Goal: Browse casually

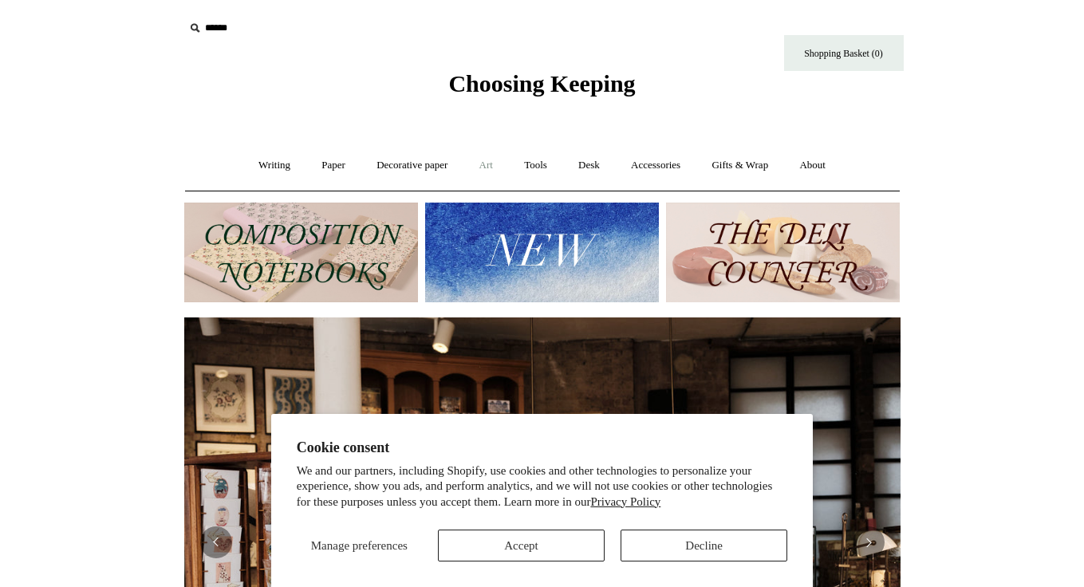
click at [487, 160] on link "Art +" at bounding box center [486, 165] width 42 height 42
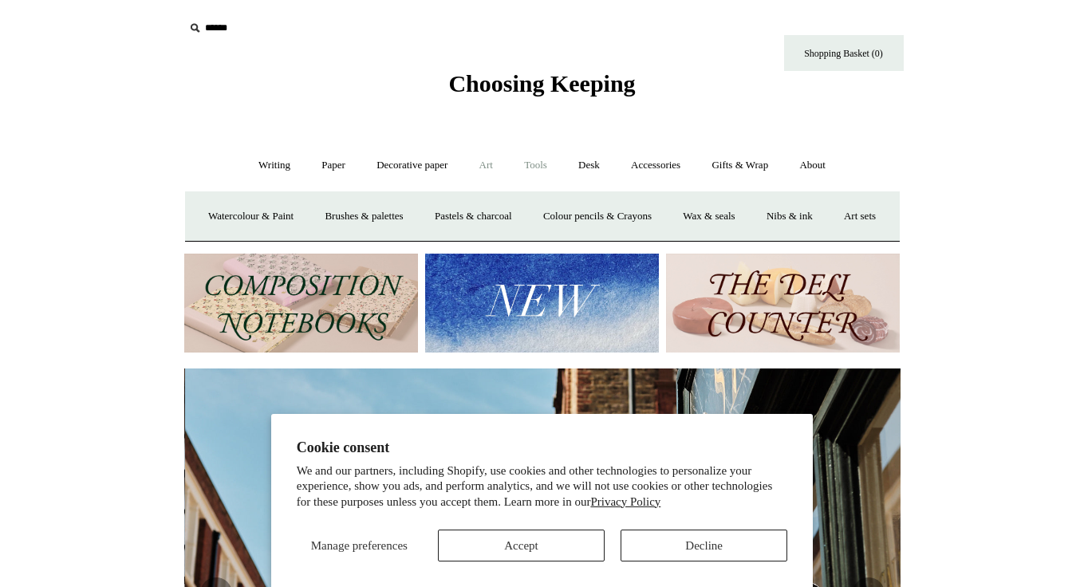
scroll to position [0, 716]
click at [830, 238] on link "Art sets" at bounding box center [860, 216] width 61 height 42
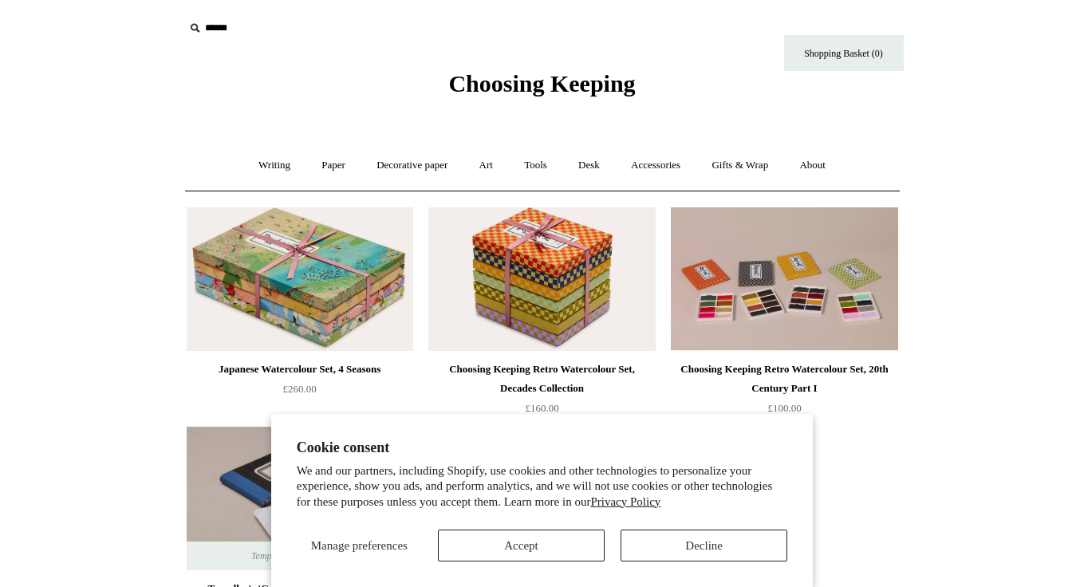
click at [545, 539] on button "Accept" at bounding box center [521, 546] width 167 height 32
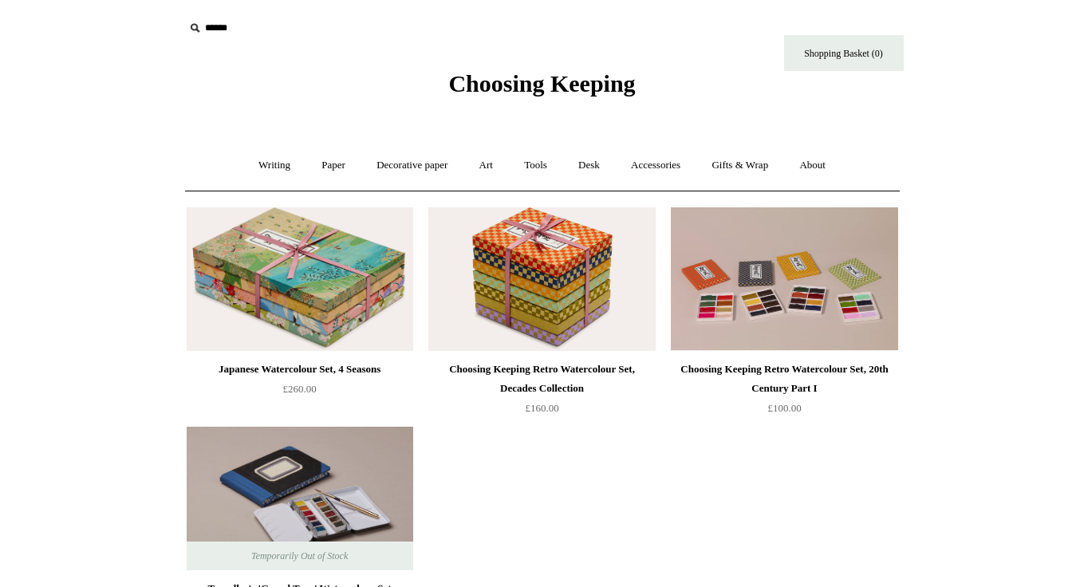
scroll to position [282, 0]
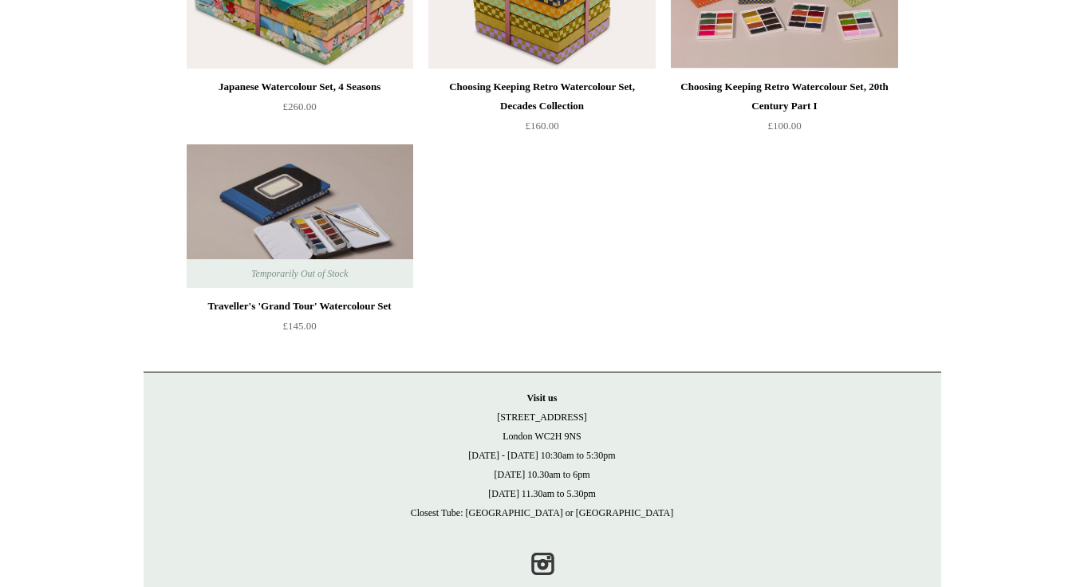
click at [332, 235] on img at bounding box center [300, 216] width 227 height 144
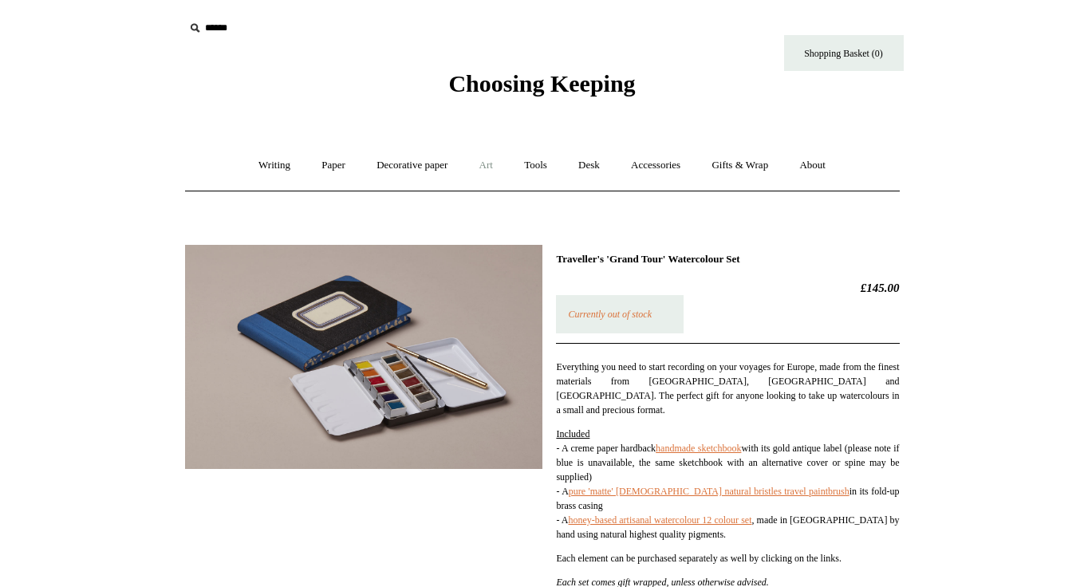
click at [480, 163] on link "Art +" at bounding box center [486, 165] width 42 height 42
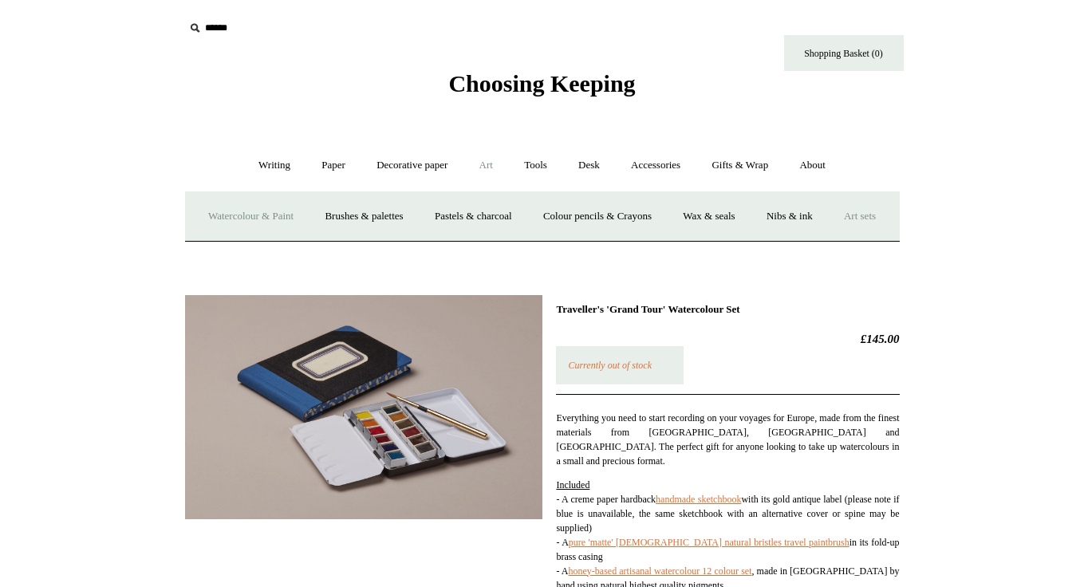
click at [267, 219] on link "Watercolour & Paint" at bounding box center [251, 216] width 114 height 42
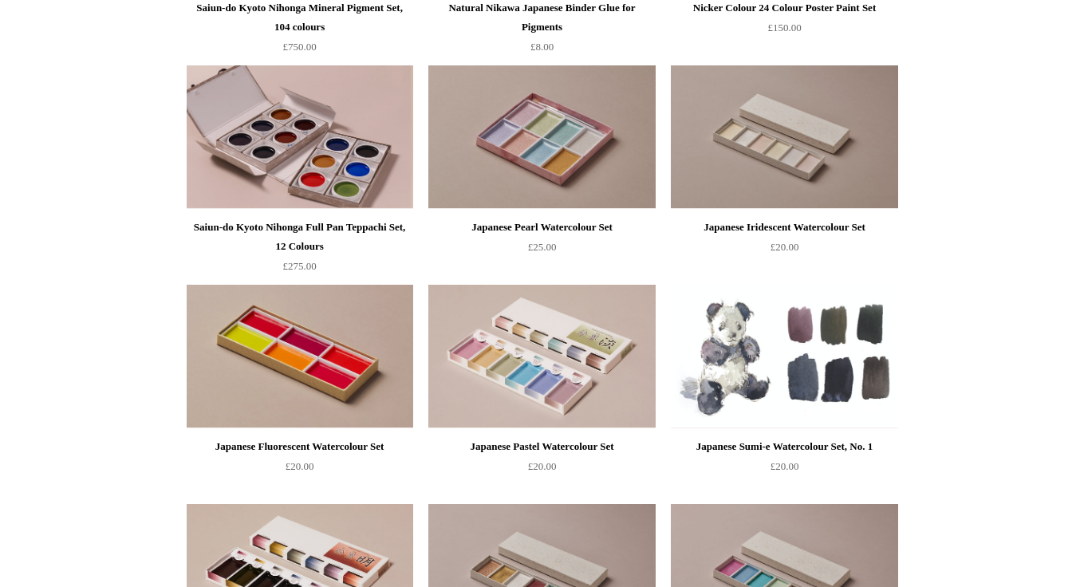
scroll to position [1989, 0]
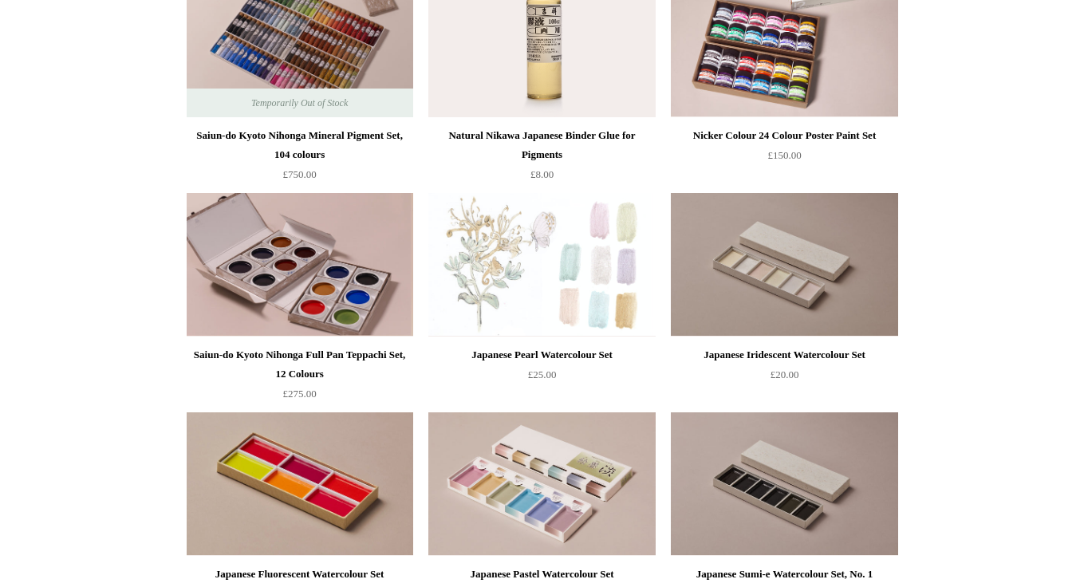
click at [562, 278] on img at bounding box center [541, 265] width 227 height 144
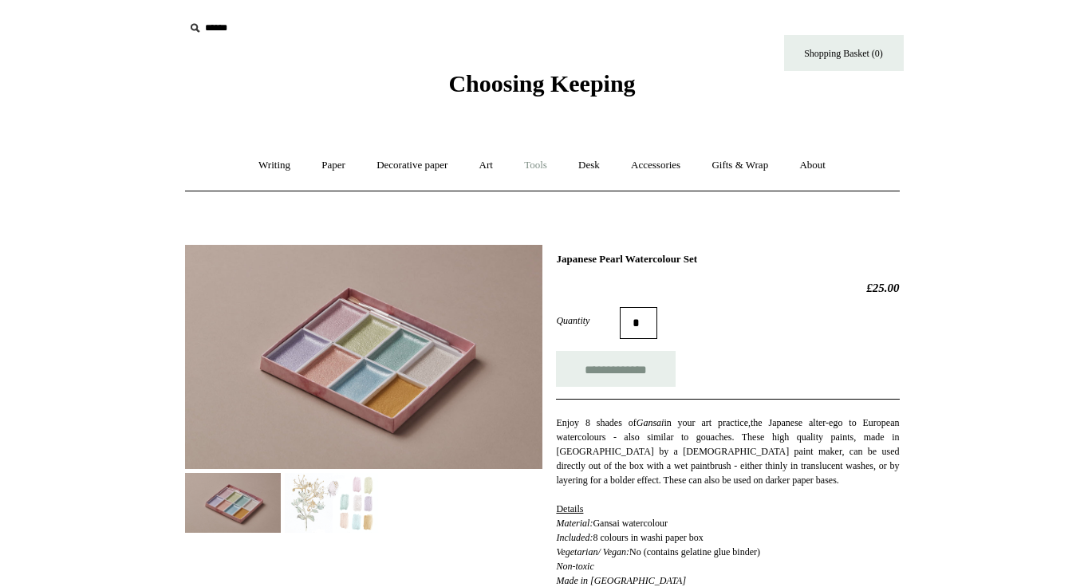
click at [529, 158] on link "Tools +" at bounding box center [536, 165] width 52 height 42
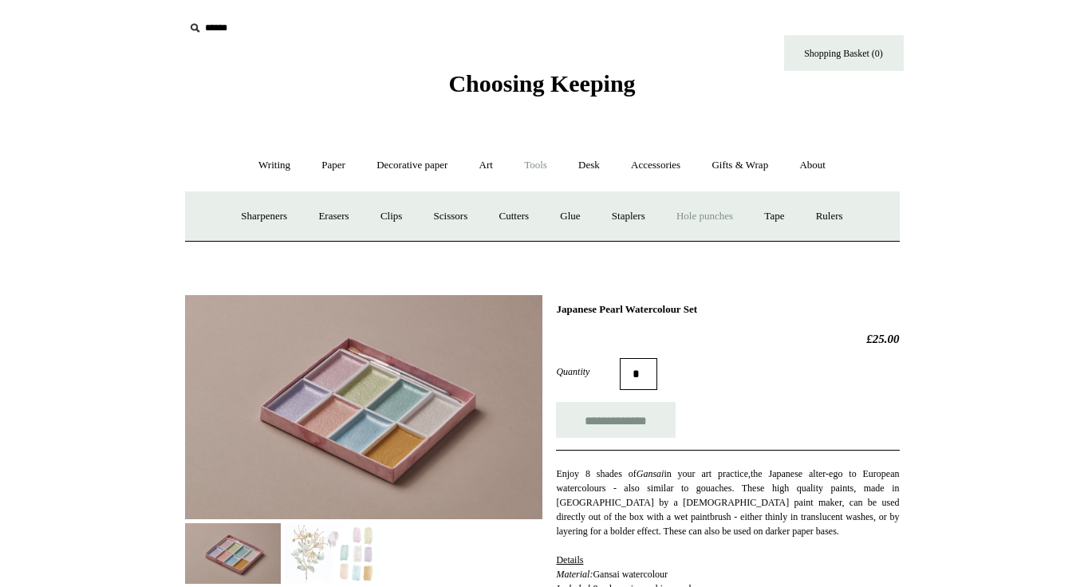
click at [716, 215] on link "Hole punches" at bounding box center [704, 216] width 85 height 42
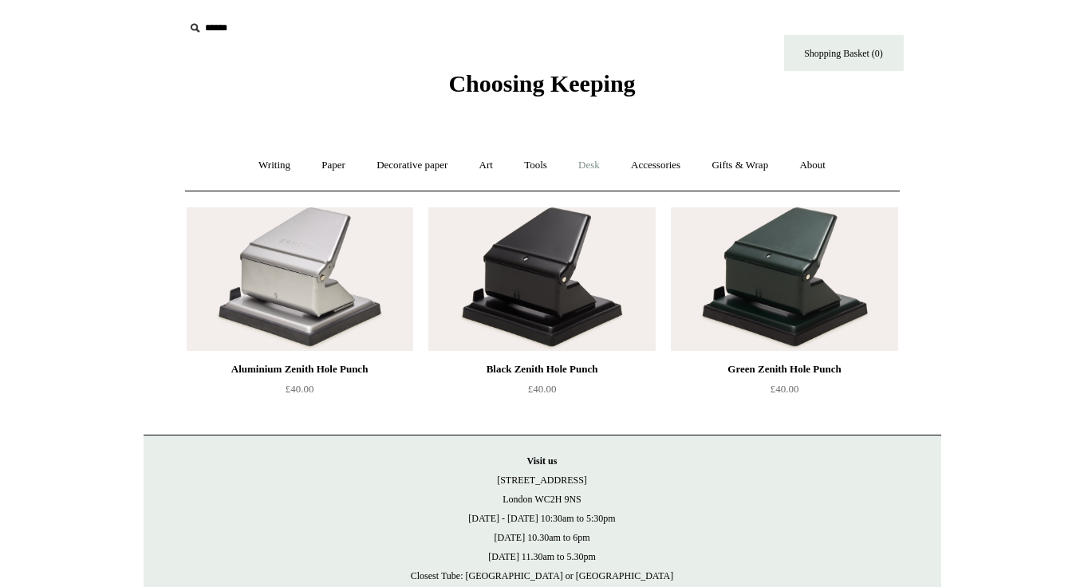
click at [593, 168] on link "Desk +" at bounding box center [589, 165] width 50 height 42
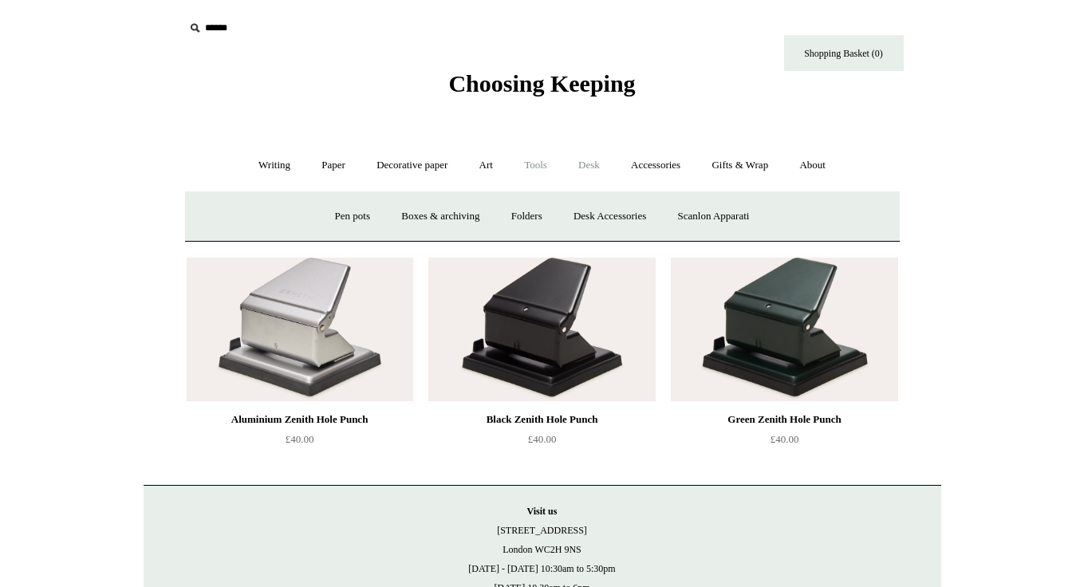
click at [531, 169] on link "Tools +" at bounding box center [536, 165] width 52 height 42
click at [517, 217] on link "Cutters" at bounding box center [513, 216] width 59 height 42
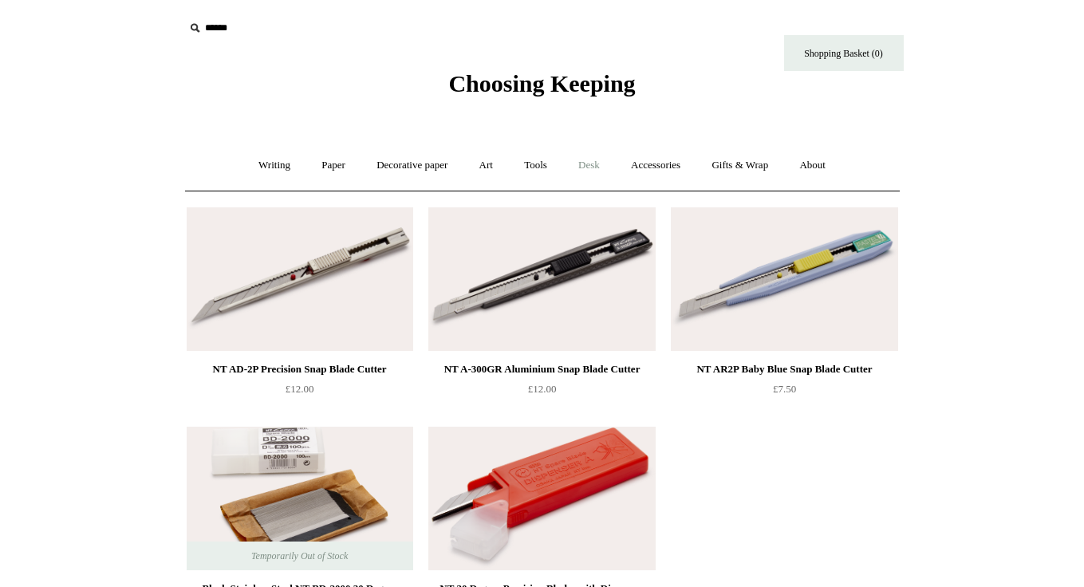
click at [591, 159] on link "Desk +" at bounding box center [589, 165] width 50 height 42
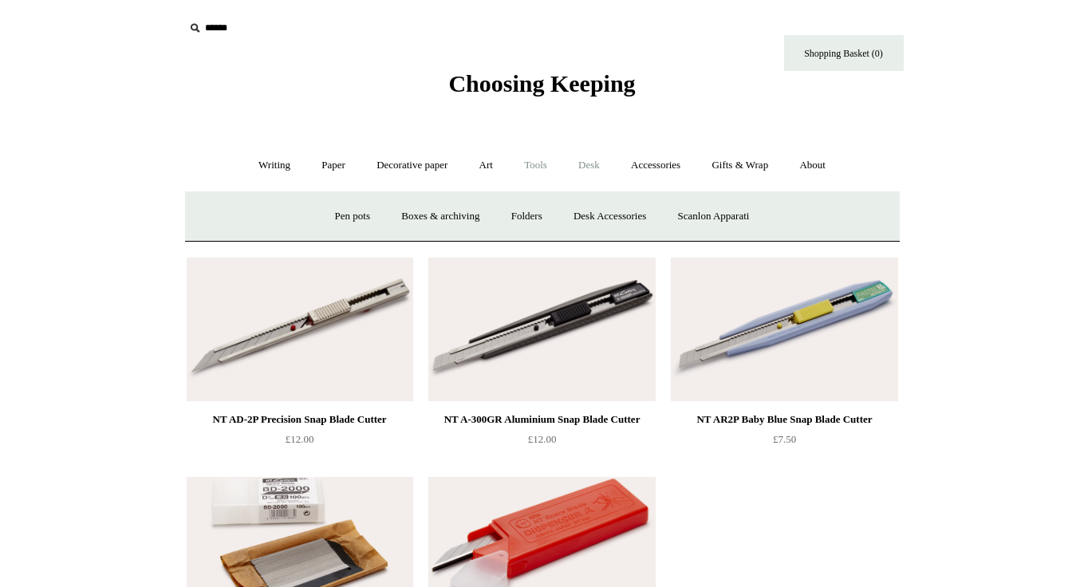
click at [543, 163] on link "Tools +" at bounding box center [536, 165] width 52 height 42
click at [388, 216] on link "Clips +" at bounding box center [391, 216] width 50 height 42
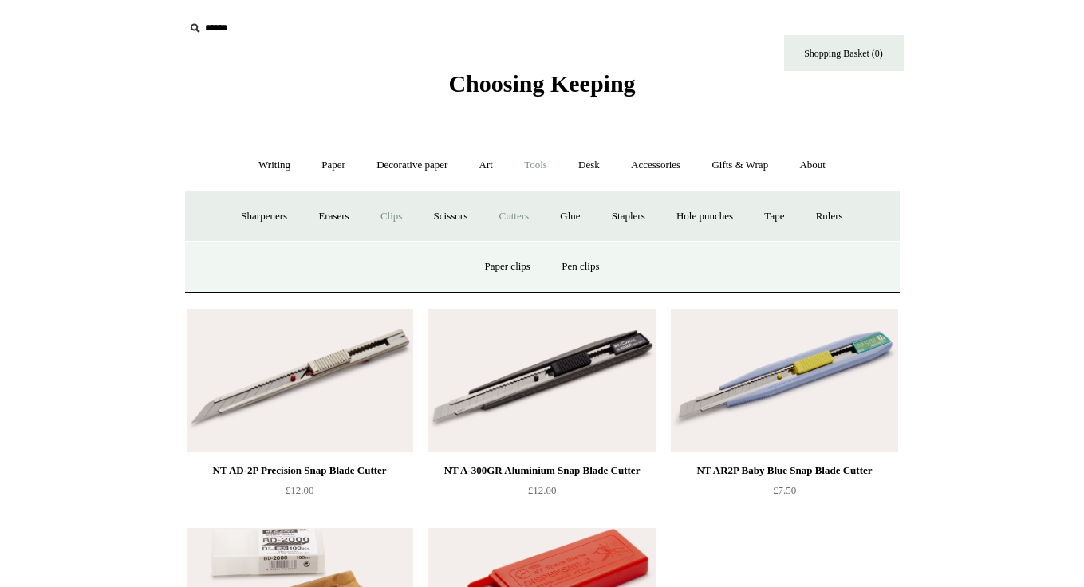
click at [379, 220] on link "Clips -" at bounding box center [391, 216] width 50 height 42
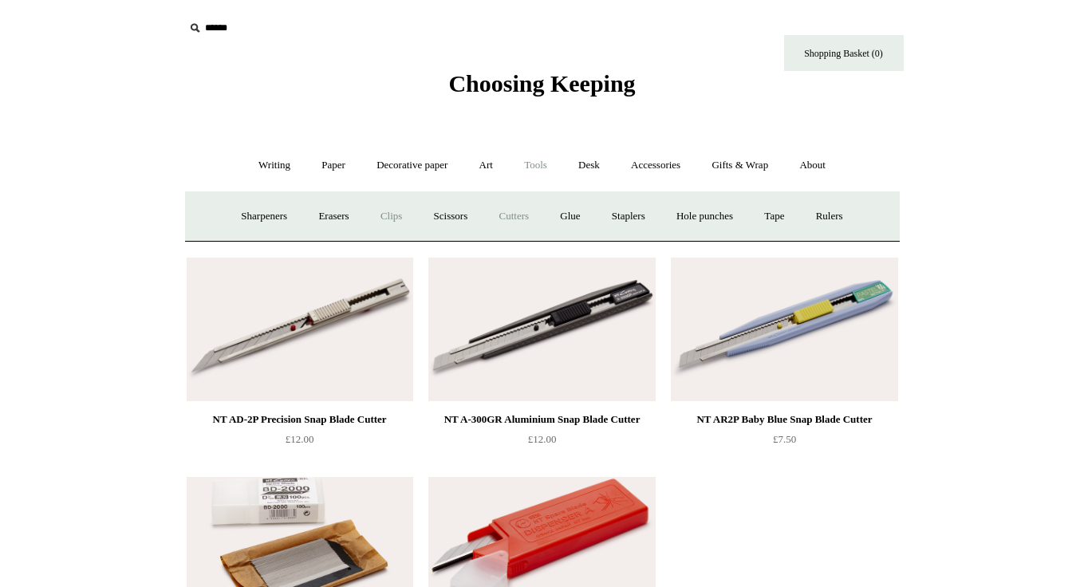
click at [385, 196] on link "Clips +" at bounding box center [391, 216] width 50 height 42
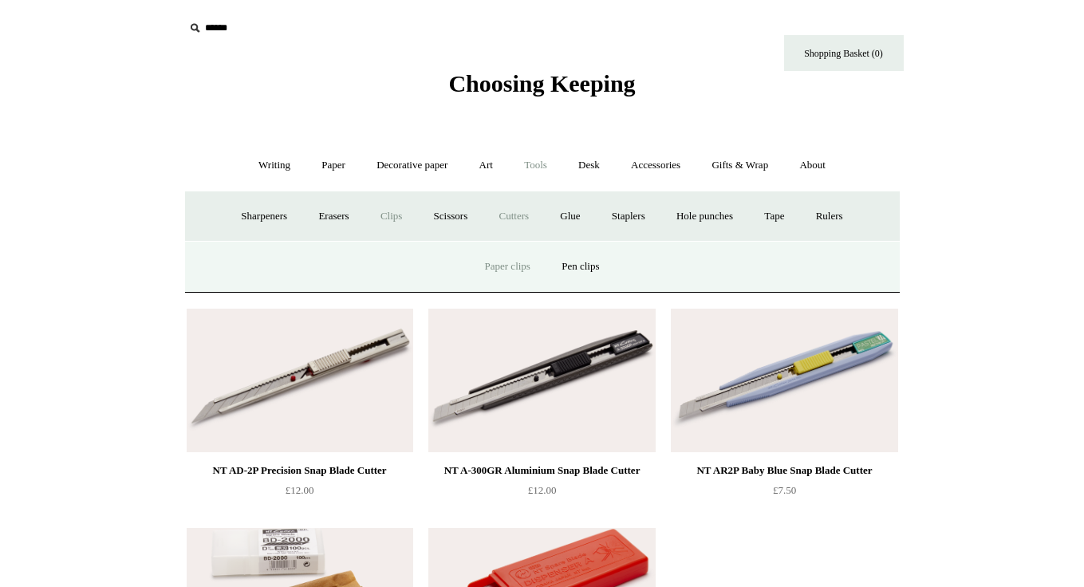
click at [521, 265] on link "Paper clips" at bounding box center [508, 267] width 74 height 42
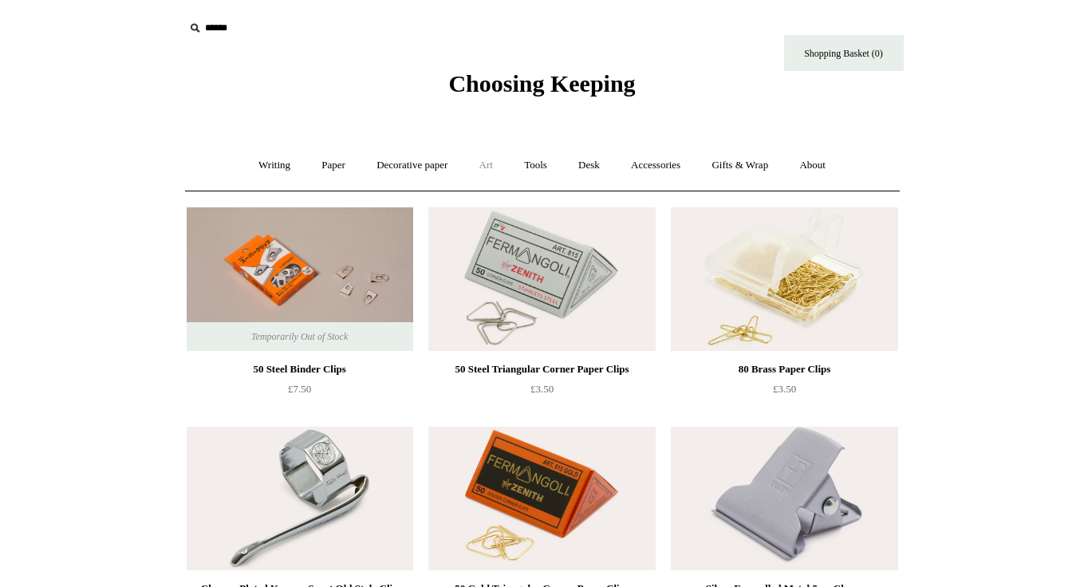
click at [479, 163] on link "Art +" at bounding box center [486, 165] width 42 height 42
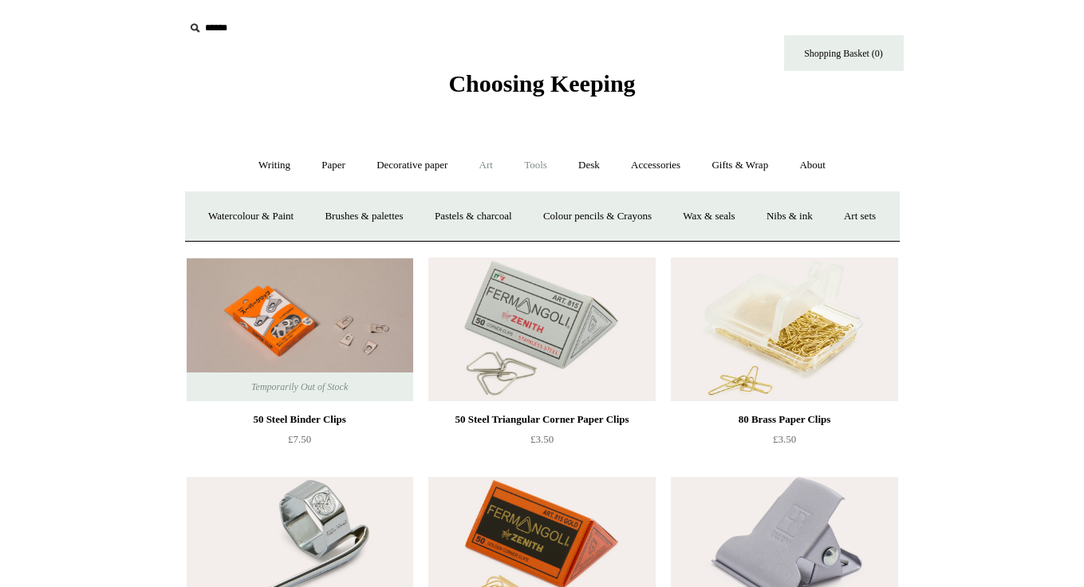
click at [544, 167] on link "Tools +" at bounding box center [536, 165] width 52 height 42
click at [329, 168] on link "Paper +" at bounding box center [333, 165] width 53 height 42
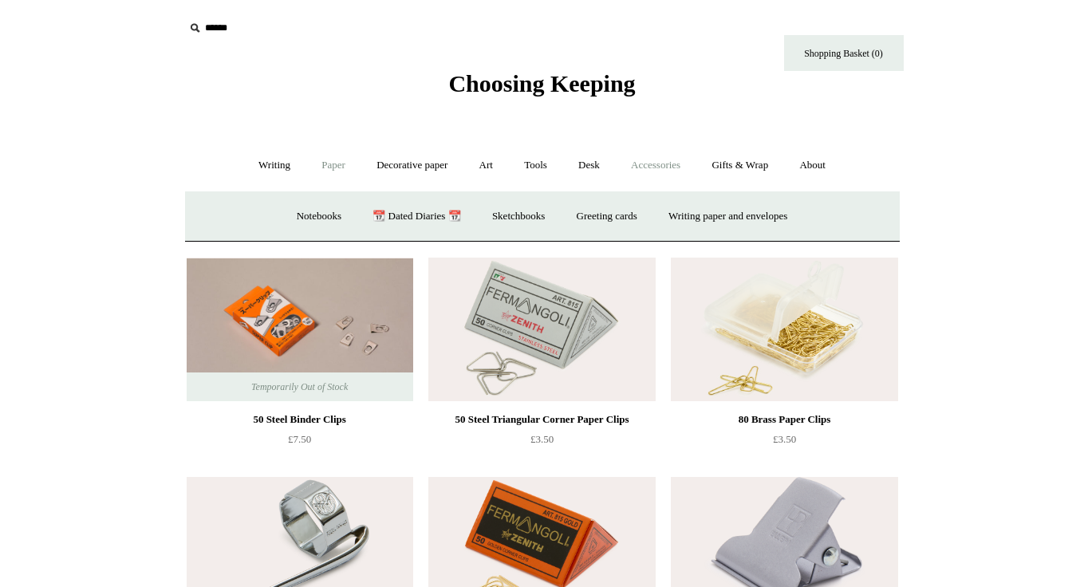
click at [670, 159] on link "Accessories +" at bounding box center [656, 165] width 78 height 42
click at [287, 211] on link "Personal Accessories +" at bounding box center [271, 216] width 116 height 42
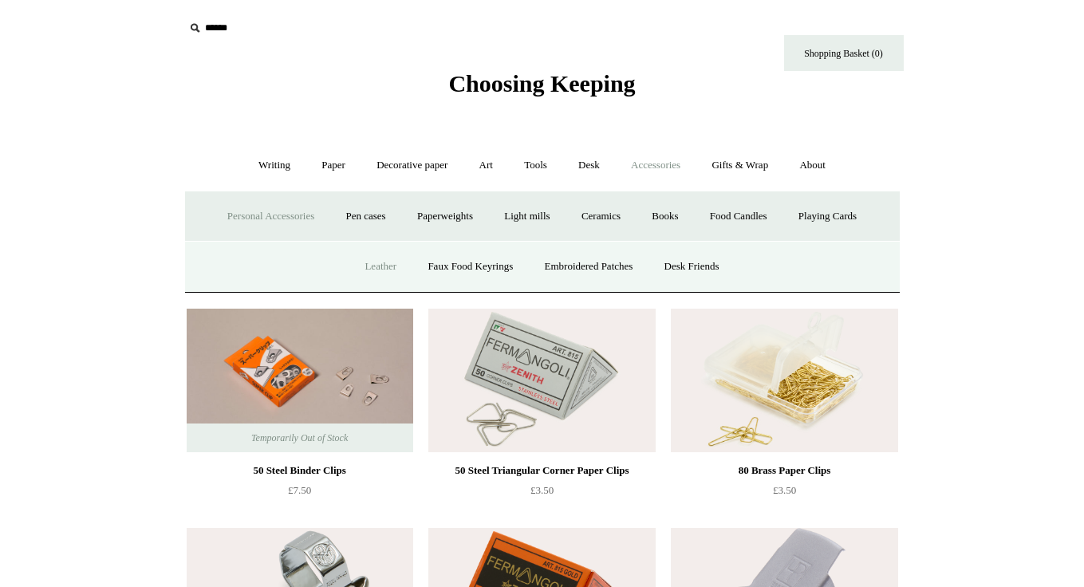
click at [381, 270] on link "Leather" at bounding box center [380, 267] width 61 height 42
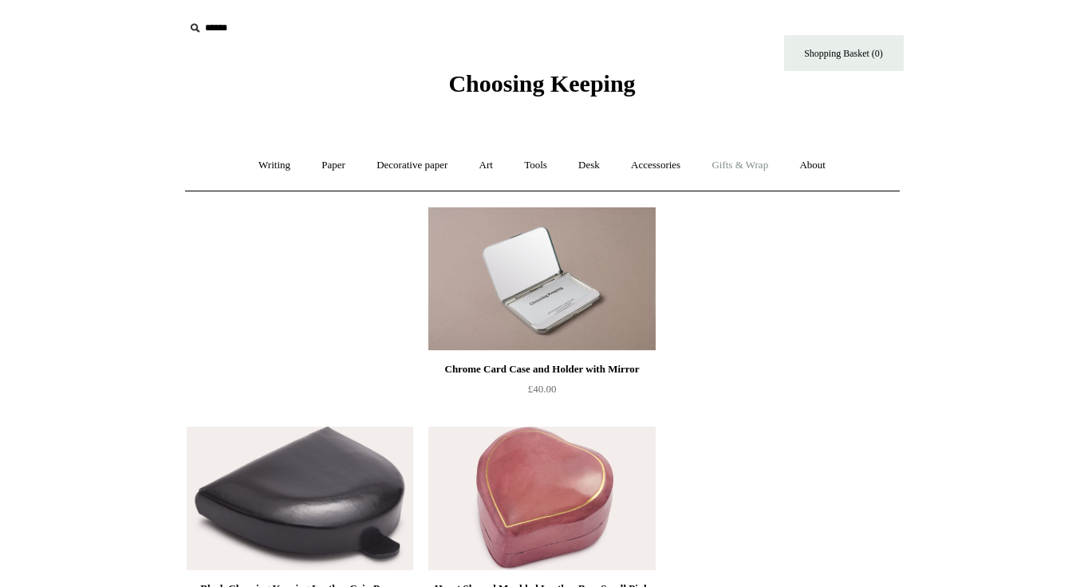
click at [739, 155] on link "Gifts & Wrap +" at bounding box center [739, 165] width 85 height 42
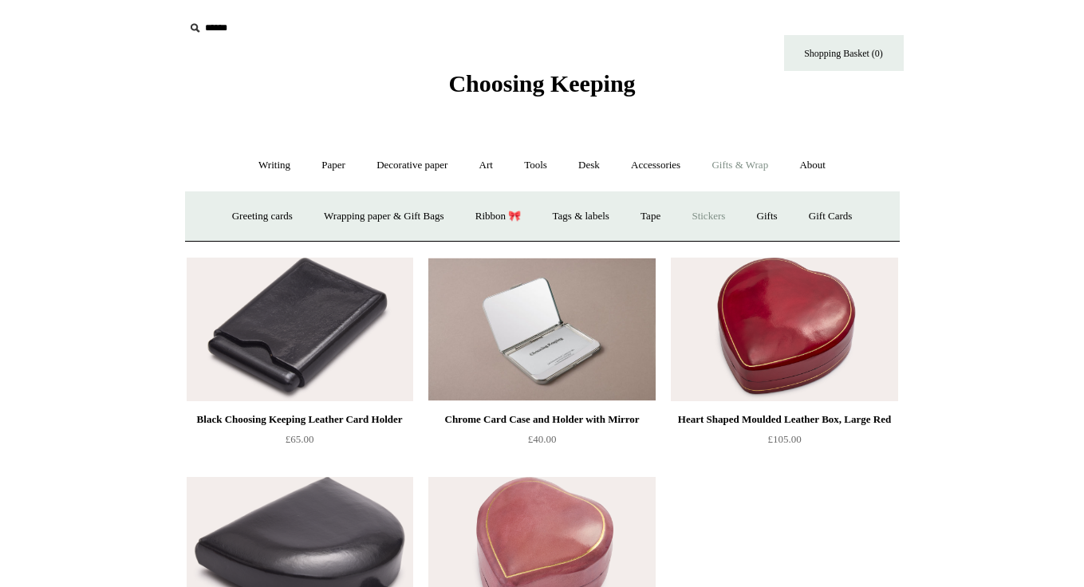
click at [727, 216] on link "Stickers" at bounding box center [708, 216] width 62 height 42
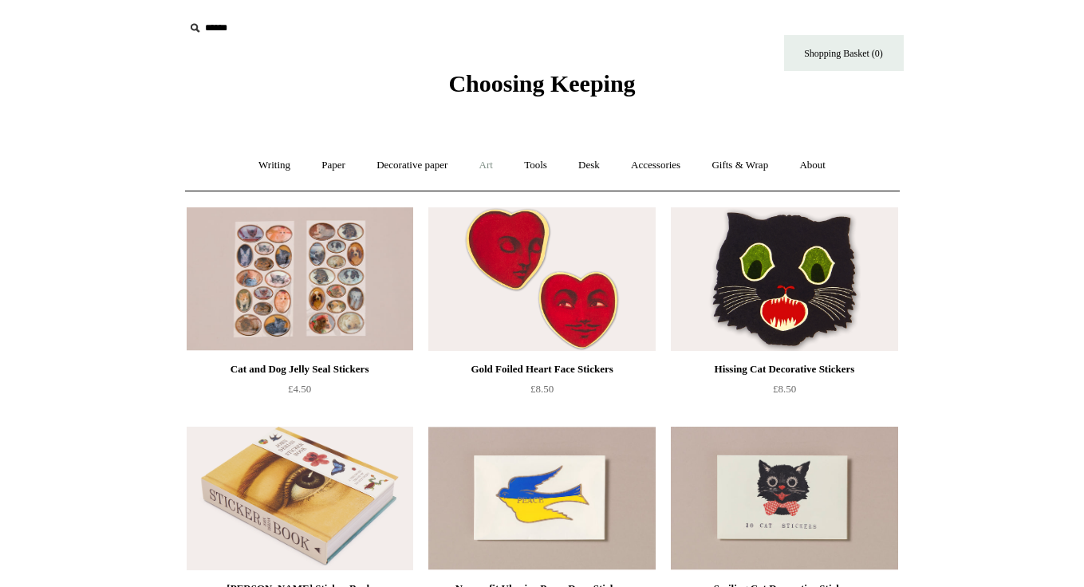
click at [490, 166] on link "Art +" at bounding box center [486, 165] width 42 height 42
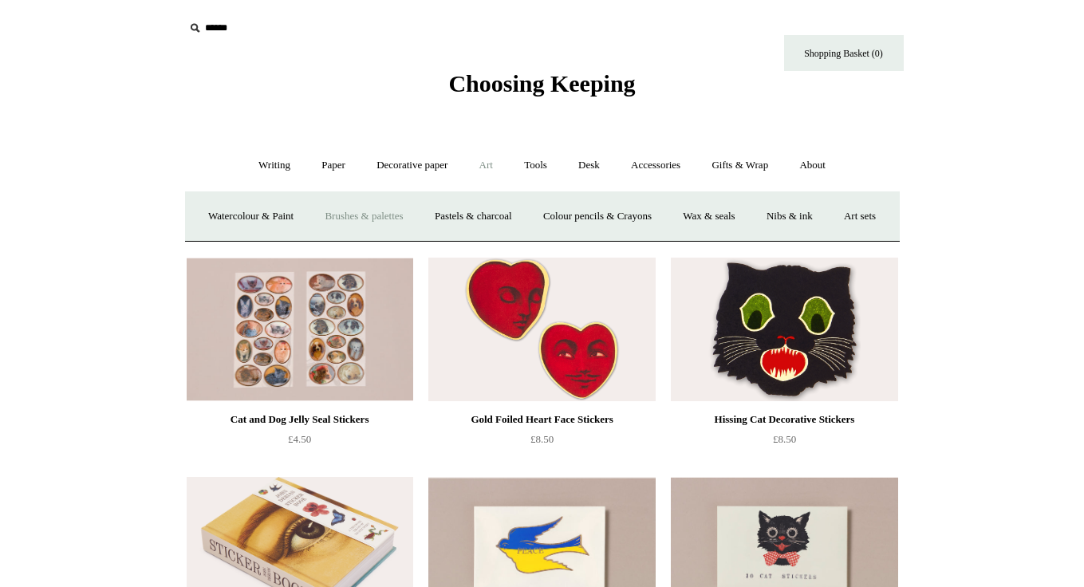
click at [392, 209] on link "Brushes & palettes" at bounding box center [363, 216] width 107 height 42
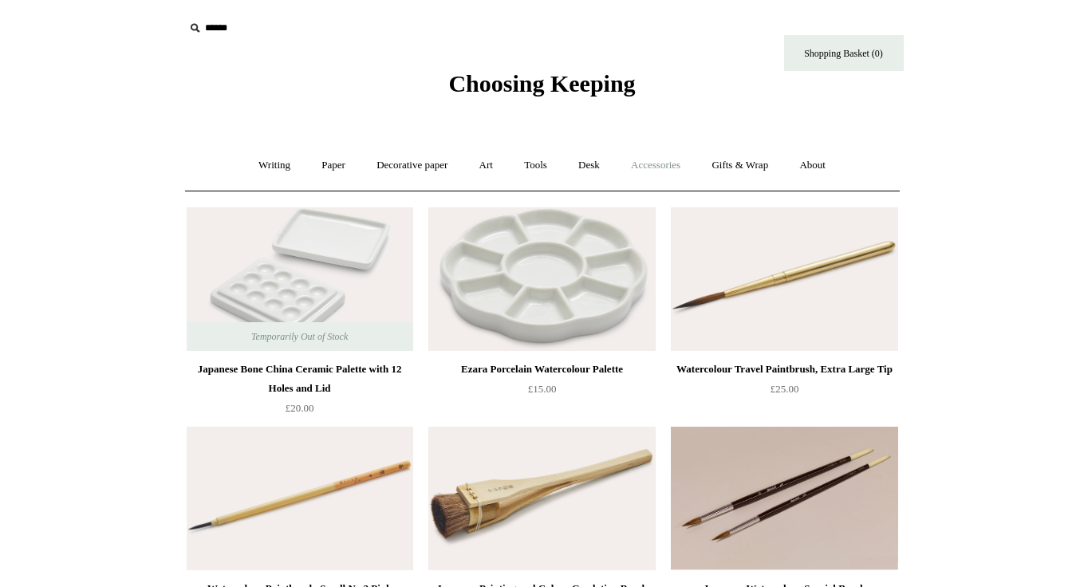
click at [665, 173] on link "Accessories +" at bounding box center [656, 165] width 78 height 42
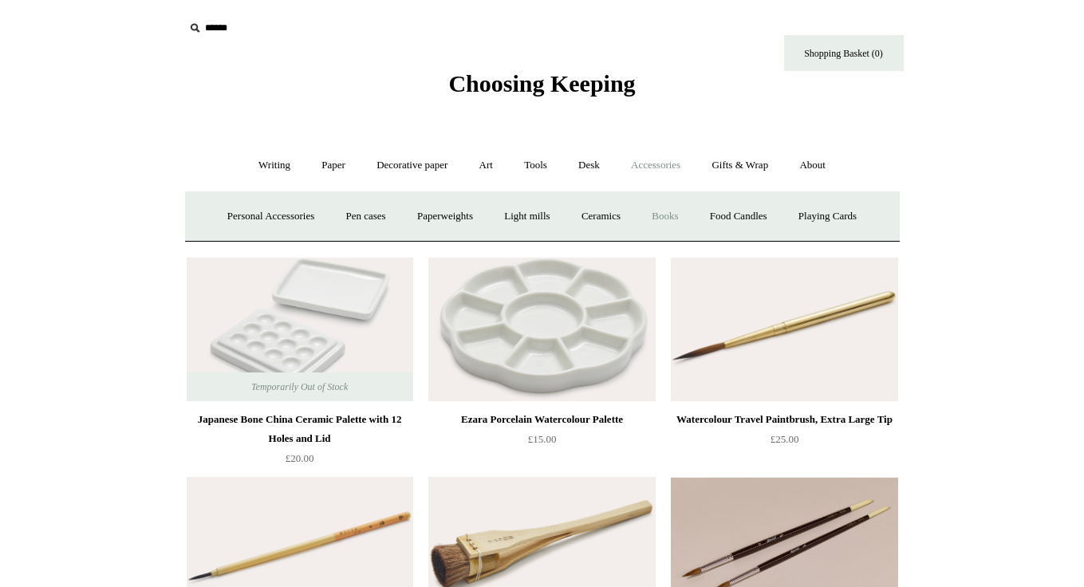
click at [668, 213] on link "Books" at bounding box center [664, 216] width 55 height 42
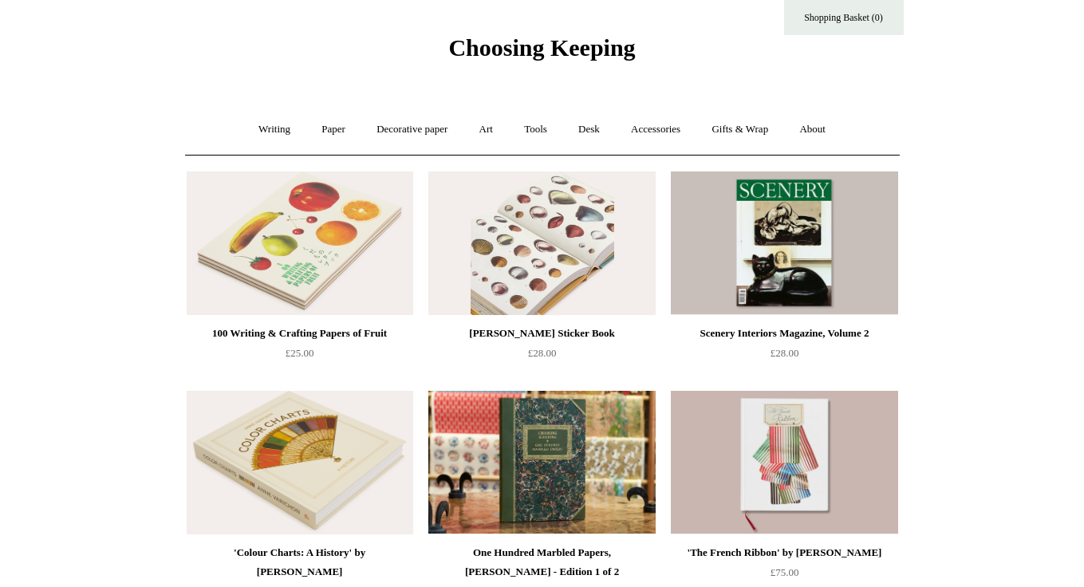
scroll to position [19, 0]
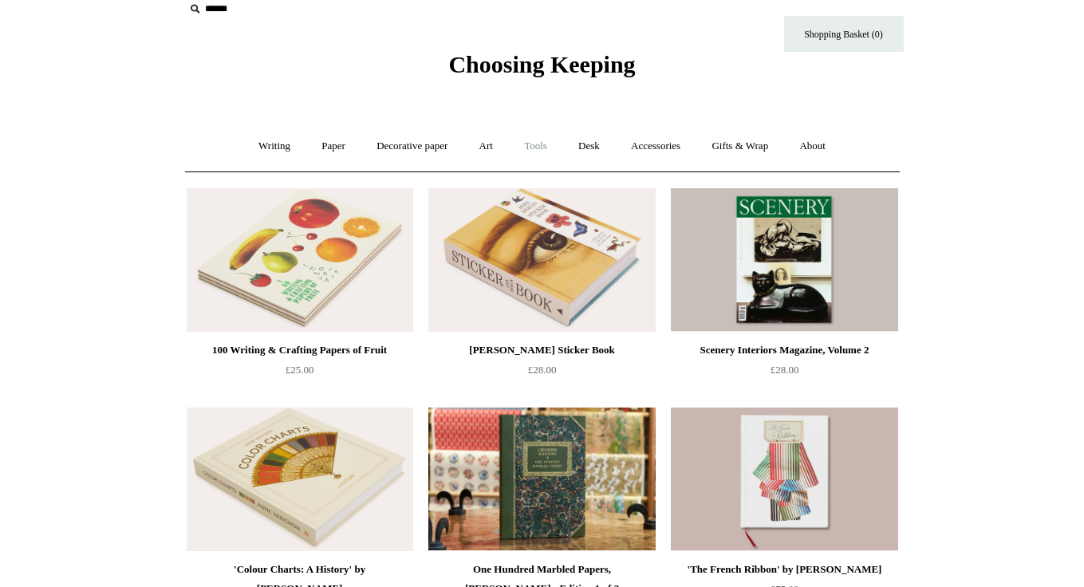
click at [542, 151] on link "Tools +" at bounding box center [536, 146] width 52 height 42
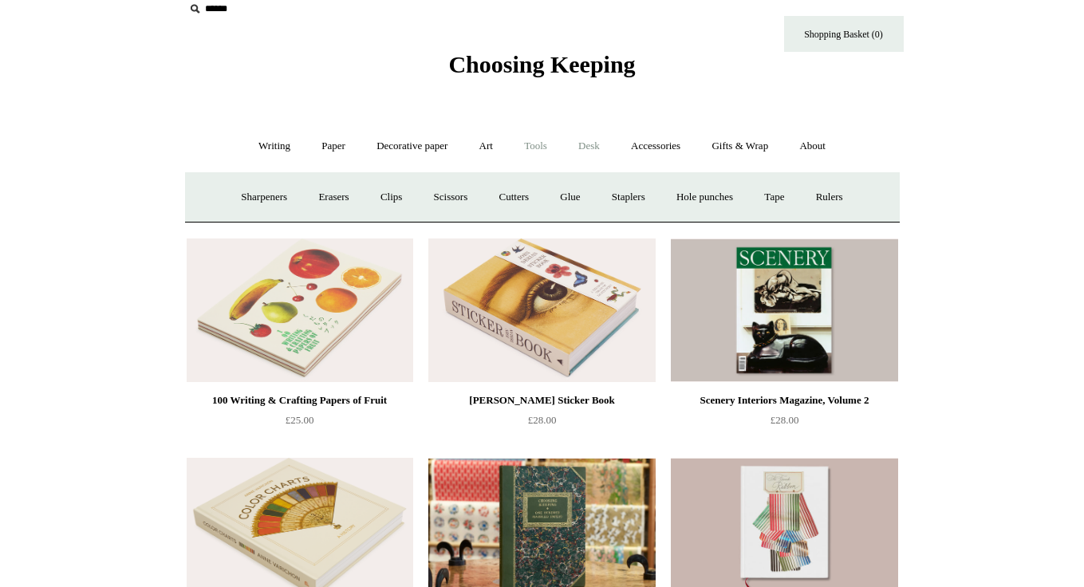
click at [593, 151] on link "Desk +" at bounding box center [589, 146] width 50 height 42
click at [645, 152] on link "Accessories +" at bounding box center [656, 146] width 78 height 42
click at [599, 194] on link "Ceramics +" at bounding box center [601, 197] width 68 height 42
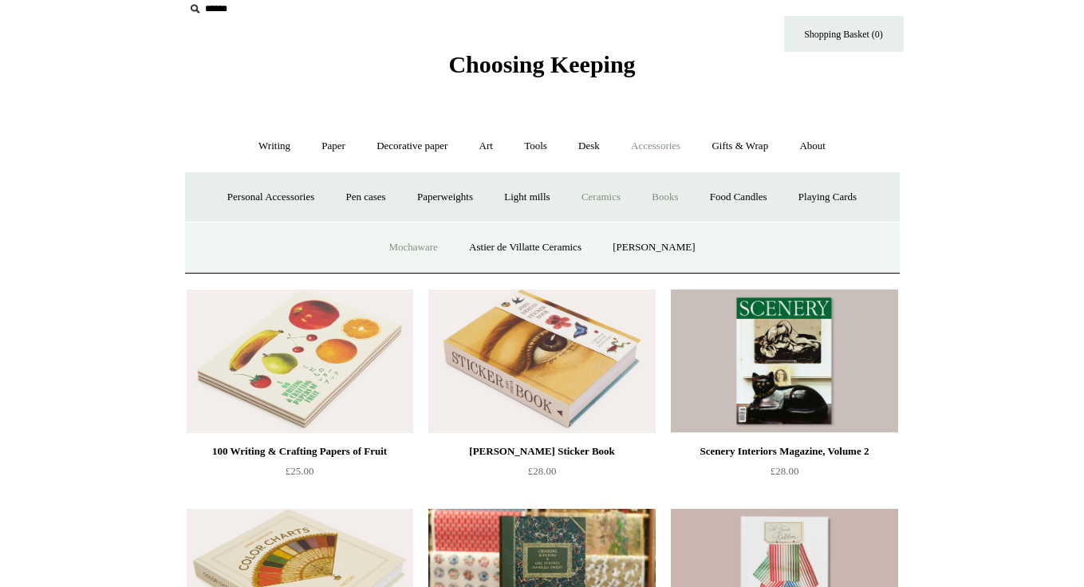
click at [446, 242] on link "Mochaware" at bounding box center [412, 248] width 77 height 42
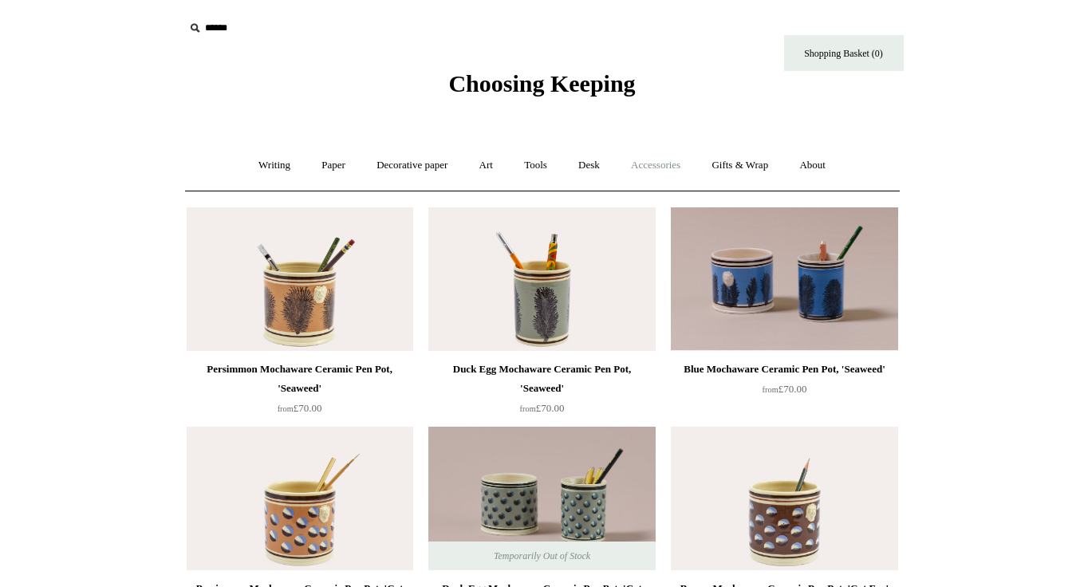
click at [641, 163] on link "Accessories +" at bounding box center [656, 165] width 78 height 42
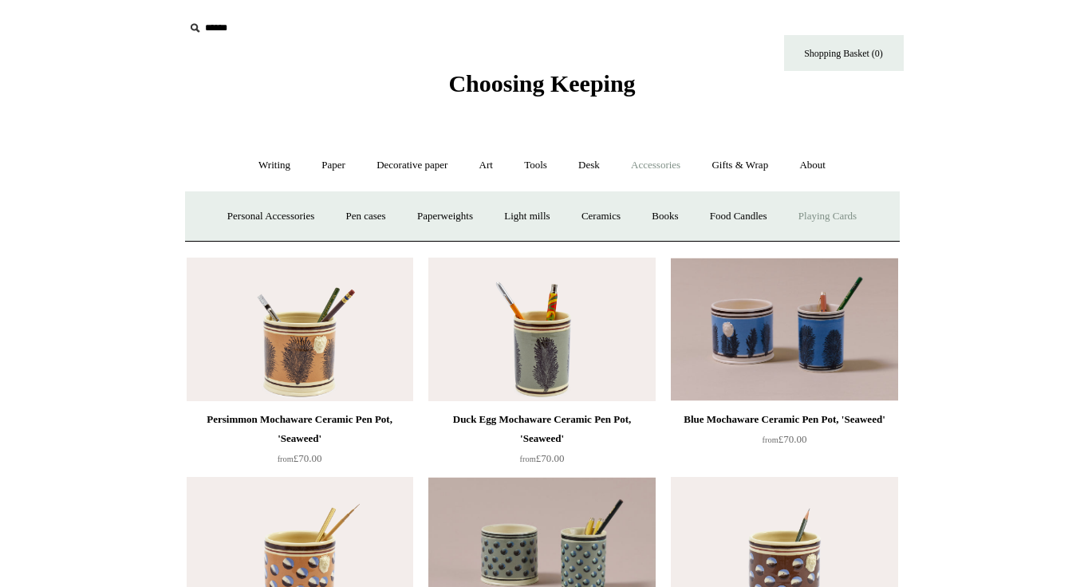
click at [860, 200] on link "Playing Cards" at bounding box center [827, 216] width 87 height 42
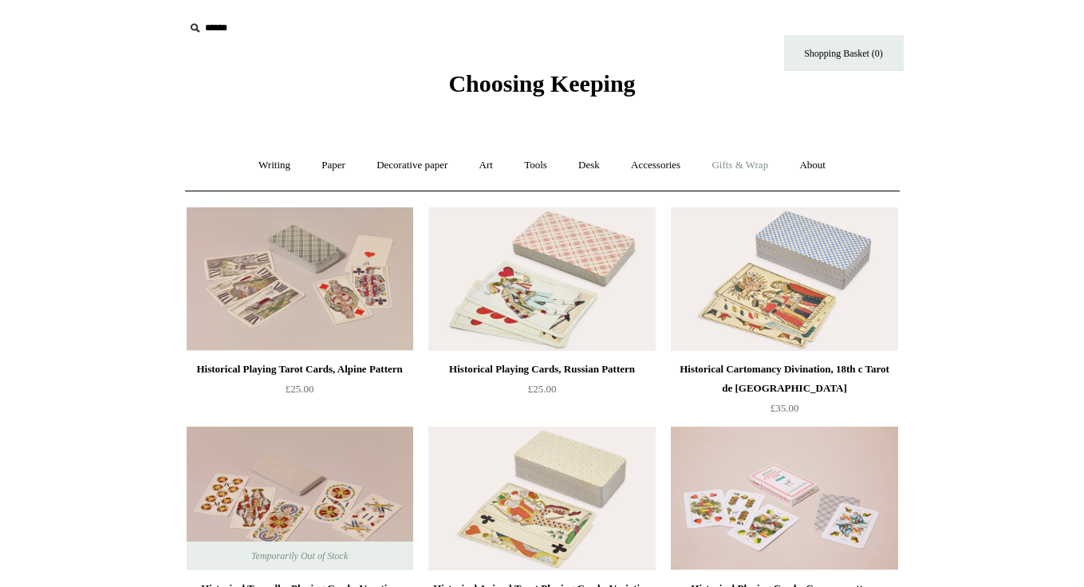
click at [748, 159] on link "Gifts & Wrap +" at bounding box center [739, 165] width 85 height 42
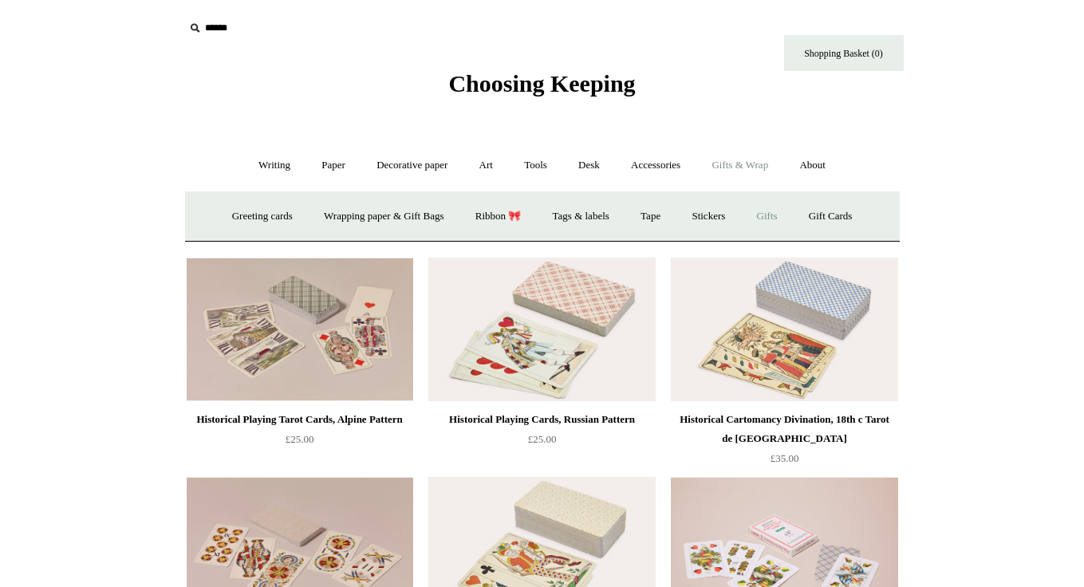
click at [791, 221] on link "Gifts +" at bounding box center [767, 216] width 49 height 42
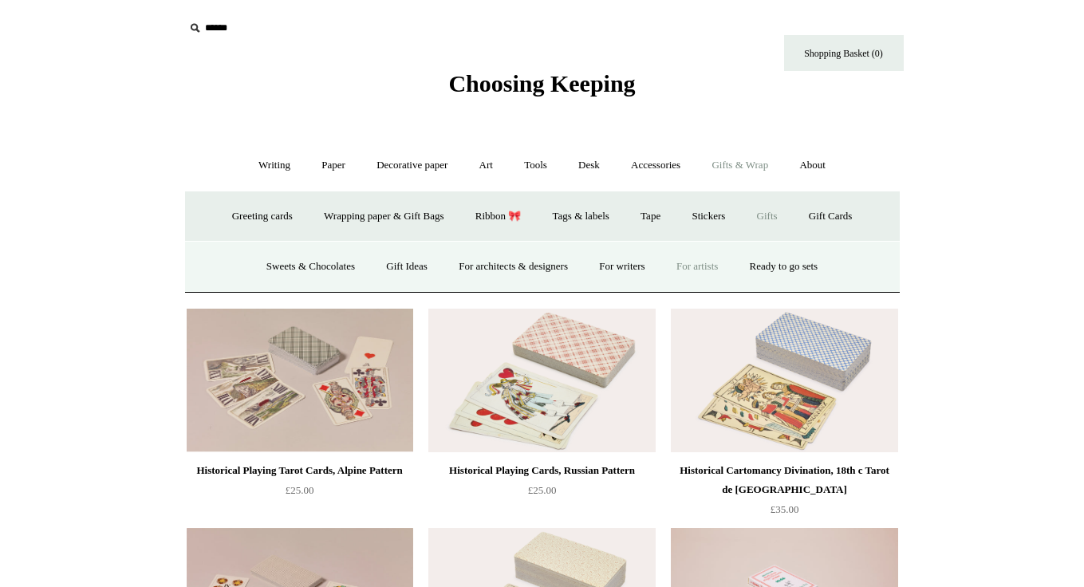
click at [691, 261] on link "For artists" at bounding box center [697, 267] width 70 height 42
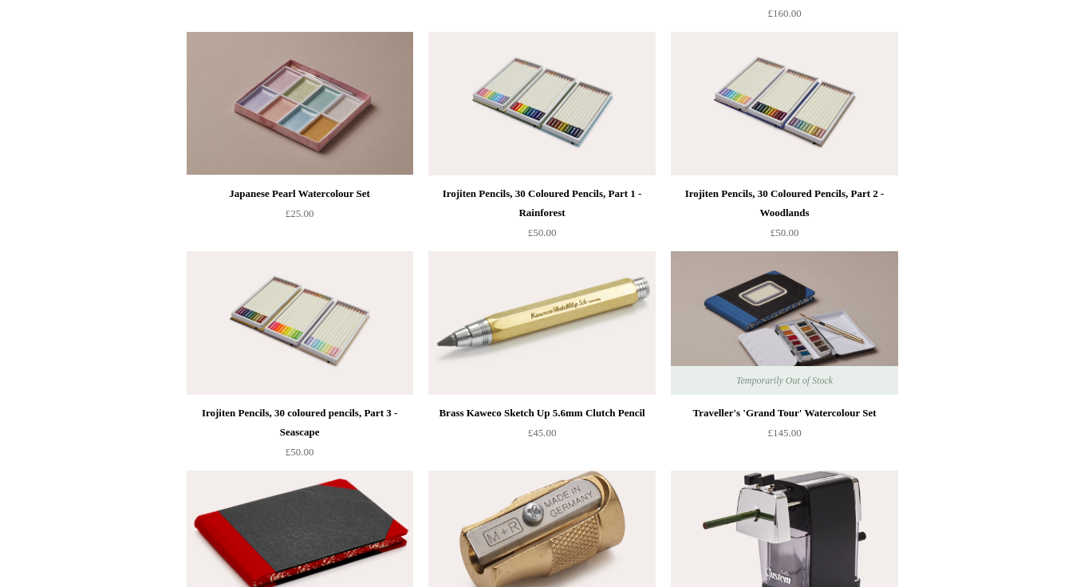
scroll to position [1290, 0]
